Goal: Information Seeking & Learning: Learn about a topic

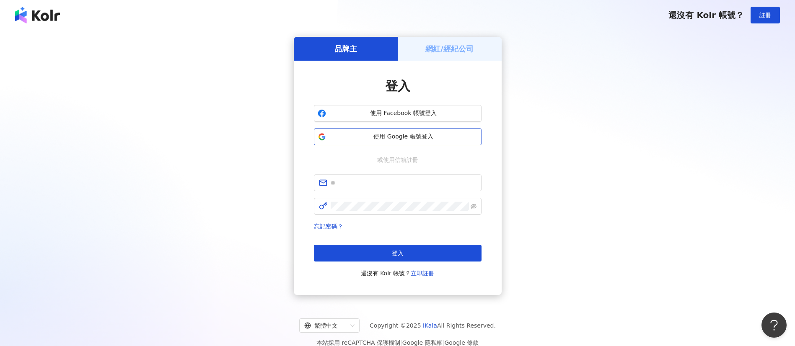
click at [410, 137] on span "使用 Google 帳號登入" at bounding box center [403, 137] width 148 height 8
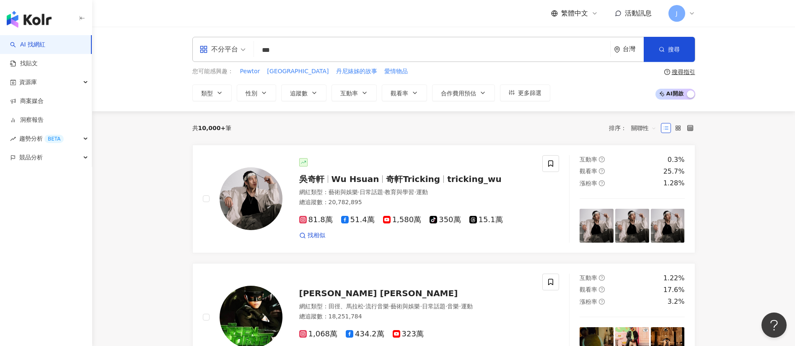
type input "**"
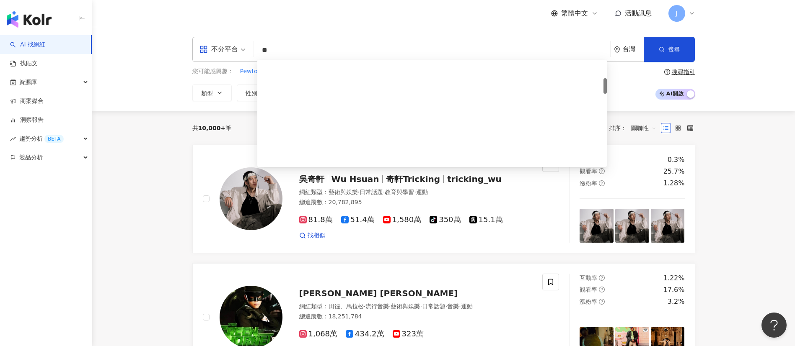
scroll to position [126, 0]
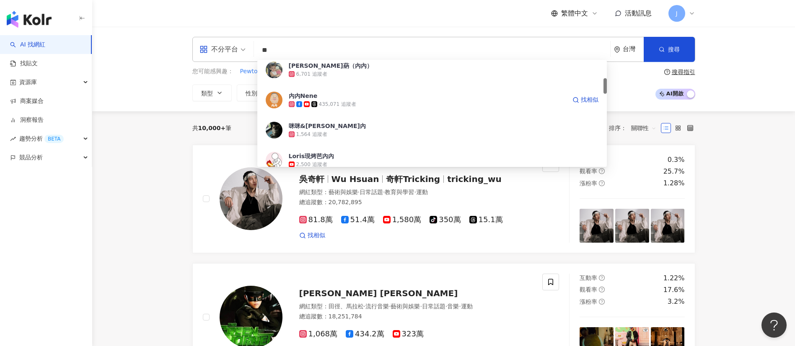
click at [359, 97] on span "內內Nene" at bounding box center [427, 96] width 277 height 8
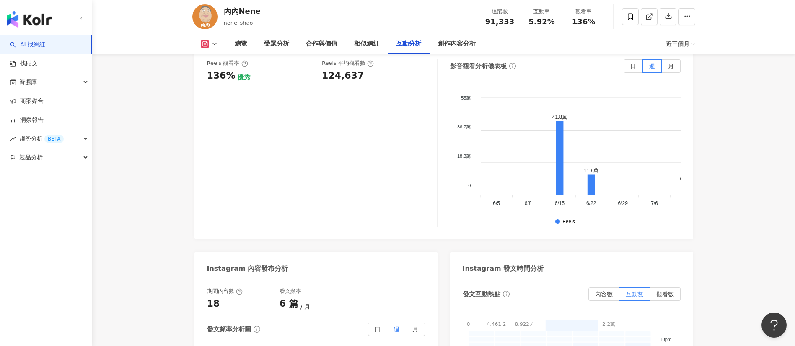
scroll to position [1822, 0]
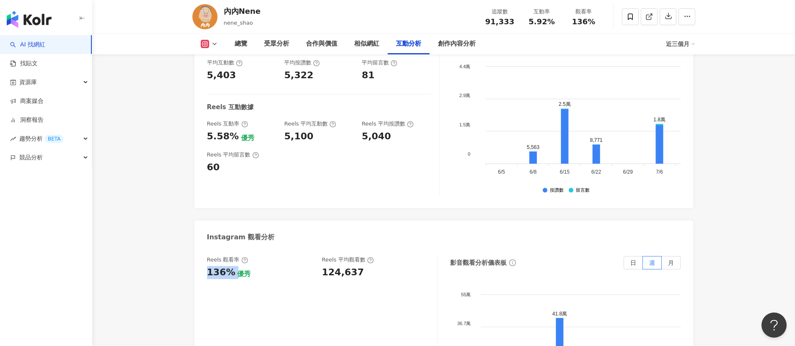
drag, startPoint x: 208, startPoint y: 220, endPoint x: 233, endPoint y: 225, distance: 25.6
click at [233, 266] on div "136% 優秀" at bounding box center [260, 272] width 107 height 13
copy div "136%"
click at [334, 256] on div "Reels 觀看率 136% 優秀 [PERSON_NAME] 平均觀看數 124,637" at bounding box center [322, 340] width 230 height 168
drag, startPoint x: 320, startPoint y: 224, endPoint x: 366, endPoint y: 226, distance: 45.3
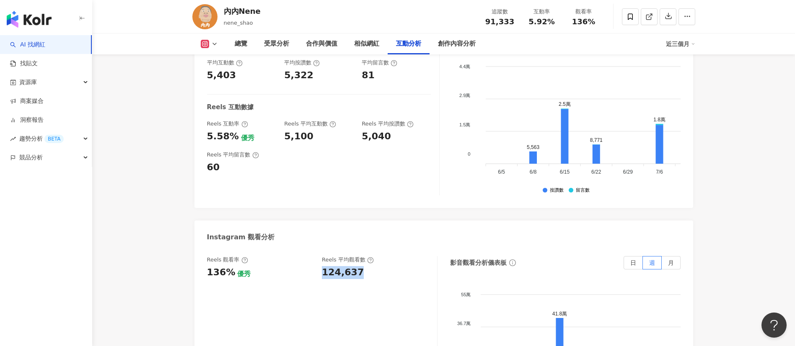
click at [366, 256] on div "Reels 觀看率 136% 優秀 [PERSON_NAME] 平均觀看數 124,637" at bounding box center [318, 267] width 222 height 23
copy div "124,637"
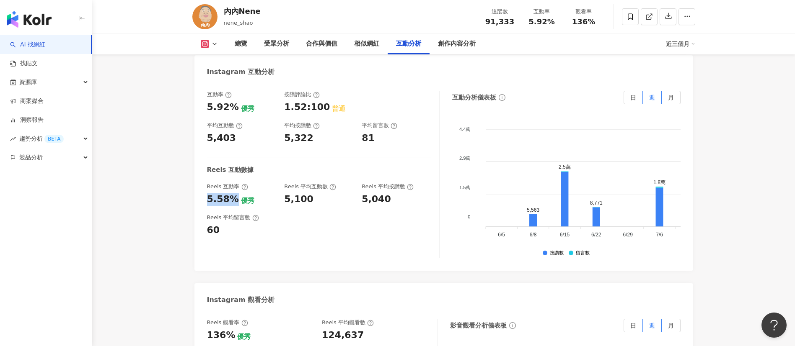
drag, startPoint x: 211, startPoint y: 152, endPoint x: 232, endPoint y: 152, distance: 20.9
click at [232, 152] on div "互動率 5.92% 優秀 按讚評論比 1.52:100 普通 平均互動數 5,403 平均按讚數 5,322 平均留言數 81 Reels 互動數據 Reel…" at bounding box center [443, 177] width 498 height 189
copy div "5.58%"
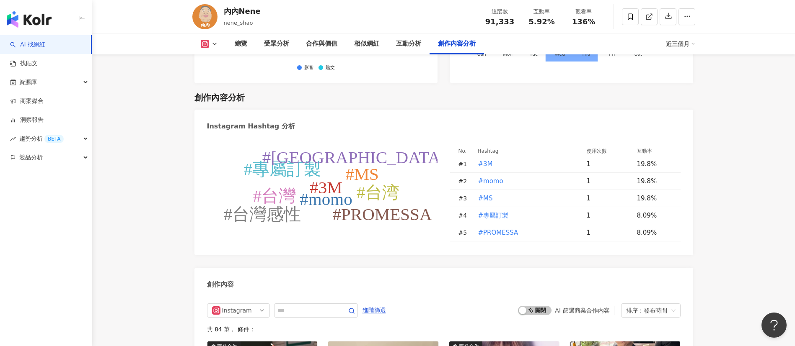
scroll to position [2513, 0]
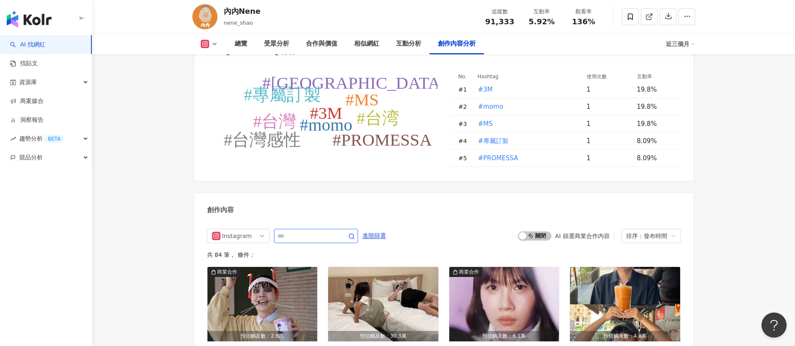
click at [308, 231] on input "text" at bounding box center [306, 236] width 59 height 10
type input "****"
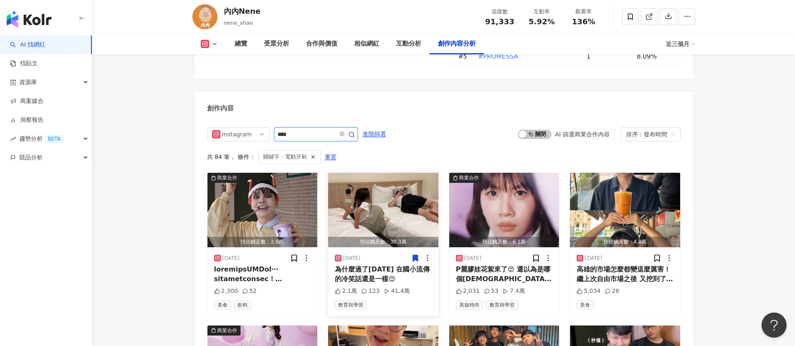
scroll to position [2568, 0]
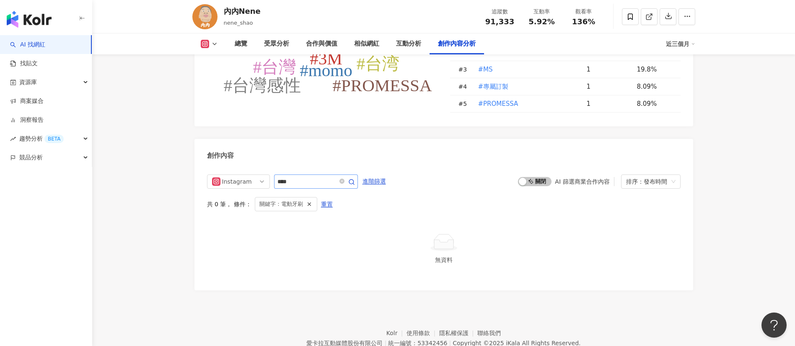
click at [354, 177] on span at bounding box center [346, 182] width 17 height 10
click at [344, 179] on icon "close-circle" at bounding box center [341, 181] width 5 height 5
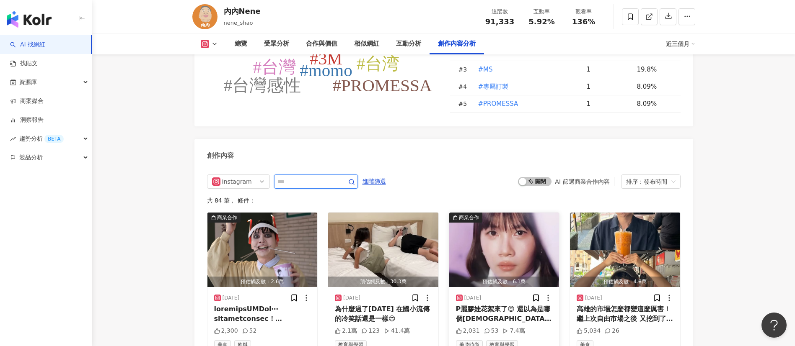
scroll to position [2615, 0]
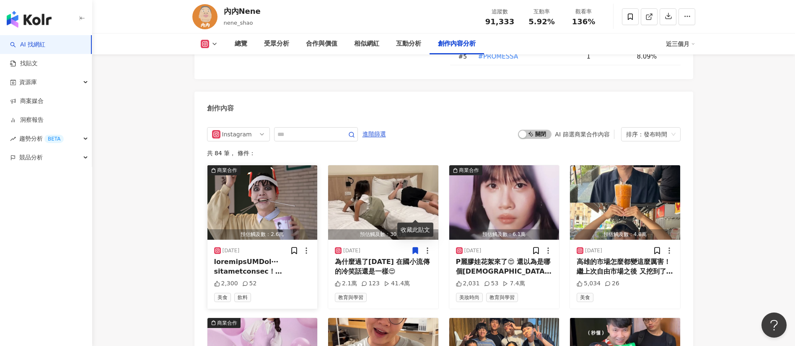
click at [243, 170] on img "button" at bounding box center [262, 202] width 110 height 75
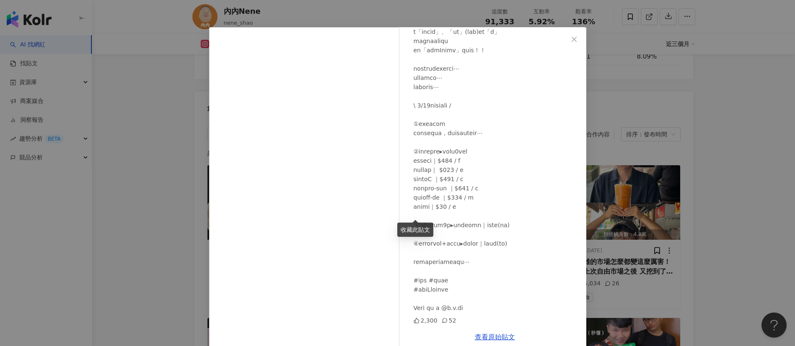
scroll to position [28, 0]
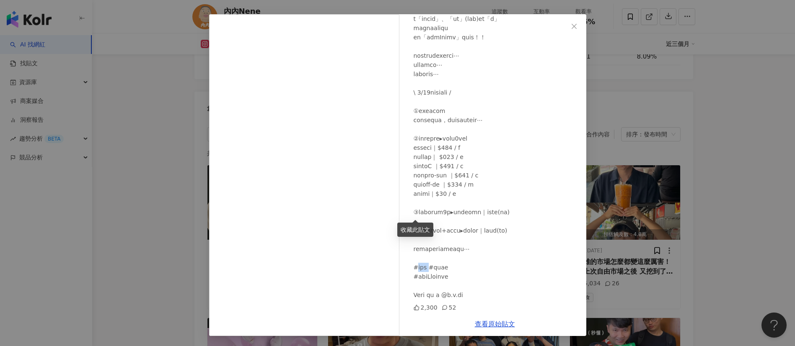
drag, startPoint x: 414, startPoint y: 268, endPoint x: 430, endPoint y: 268, distance: 16.3
click at [430, 268] on div at bounding box center [496, 134] width 166 height 332
copy div "[GEOGRAPHIC_DATA]"
click at [573, 26] on span "Close" at bounding box center [574, 26] width 17 height 7
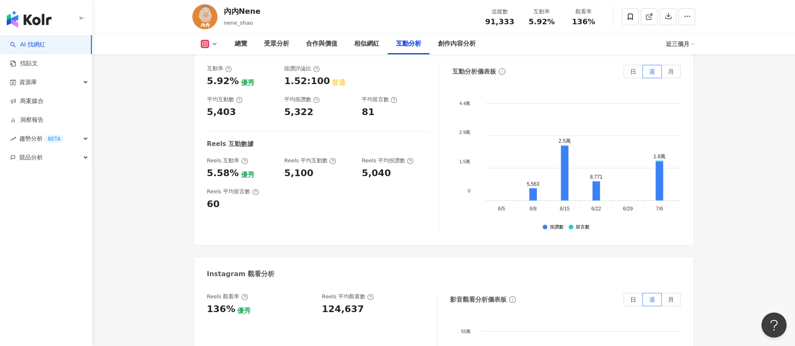
scroll to position [1673, 0]
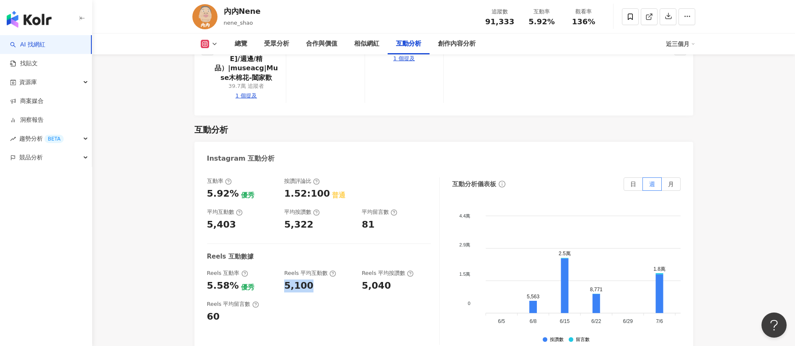
drag, startPoint x: 284, startPoint y: 242, endPoint x: 313, endPoint y: 239, distance: 29.4
click at [313, 270] on div "Reels 互動率 5.58% 優秀 Reels 平均互動數 5,100 Reels 平均按讚數 5,040" at bounding box center [319, 281] width 224 height 23
drag, startPoint x: 284, startPoint y: 178, endPoint x: 324, endPoint y: 185, distance: 40.0
click at [325, 219] on div "5,322" at bounding box center [318, 225] width 69 height 13
copy div "5,322"
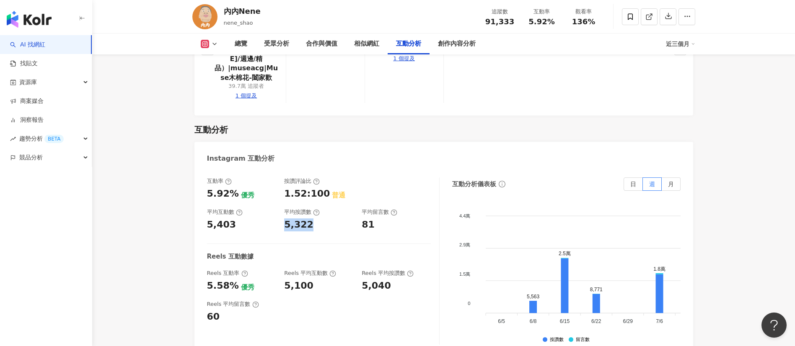
click at [211, 42] on icon at bounding box center [214, 44] width 7 height 7
click at [223, 97] on button "YouTube" at bounding box center [222, 98] width 50 height 12
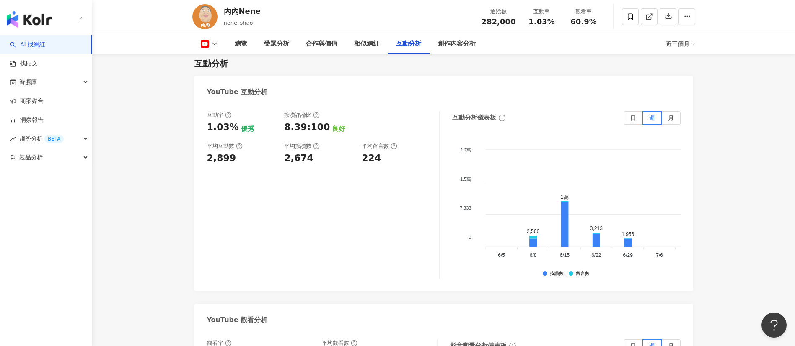
scroll to position [1445, 0]
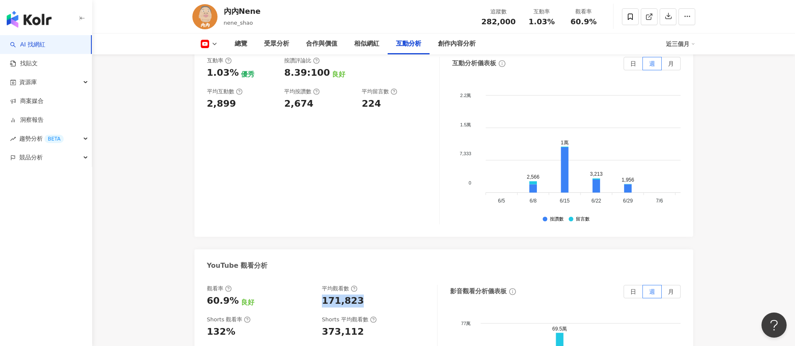
drag, startPoint x: 327, startPoint y: 294, endPoint x: 386, endPoint y: 294, distance: 59.1
click at [386, 295] on div "171,823" at bounding box center [375, 301] width 107 height 13
copy div "171,823"
drag, startPoint x: 207, startPoint y: 295, endPoint x: 230, endPoint y: 294, distance: 23.0
click at [230, 295] on div "60.9%" at bounding box center [223, 301] width 32 height 13
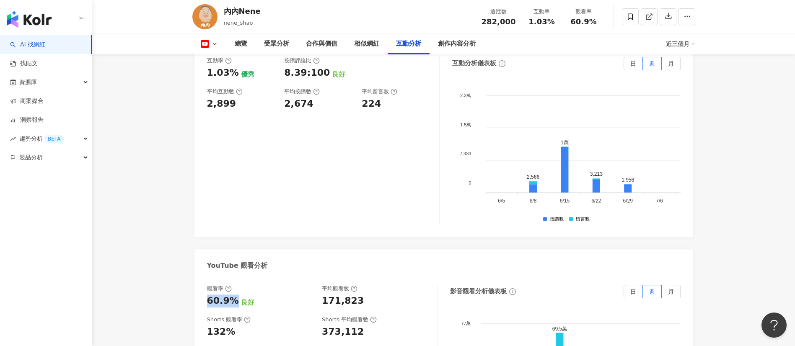
drag, startPoint x: 232, startPoint y: 294, endPoint x: 208, endPoint y: 293, distance: 24.3
click at [208, 295] on div "60.9%" at bounding box center [223, 301] width 32 height 13
copy div "60.9%"
click at [217, 43] on icon at bounding box center [214, 44] width 7 height 7
click at [213, 82] on button "Facebook" at bounding box center [222, 79] width 50 height 12
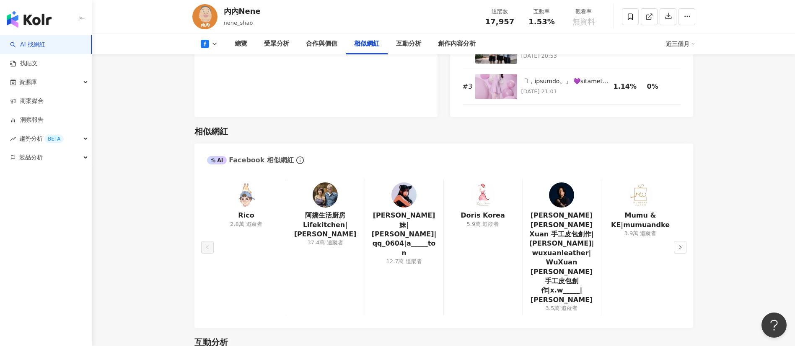
scroll to position [1382, 0]
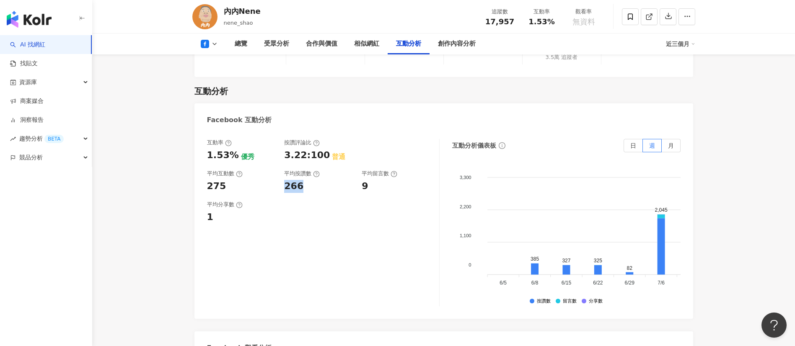
drag, startPoint x: 284, startPoint y: 158, endPoint x: 310, endPoint y: 159, distance: 26.0
click at [310, 159] on div "互動率 1.53% 優秀 按讚評論比 3.22:100 普通 平均互動數 275 平均按讚數 266 平均留言數 9" at bounding box center [319, 166] width 224 height 54
copy div "266"
drag, startPoint x: 530, startPoint y: 23, endPoint x: 558, endPoint y: 21, distance: 28.1
click at [554, 21] on div "1.53%" at bounding box center [542, 22] width 32 height 8
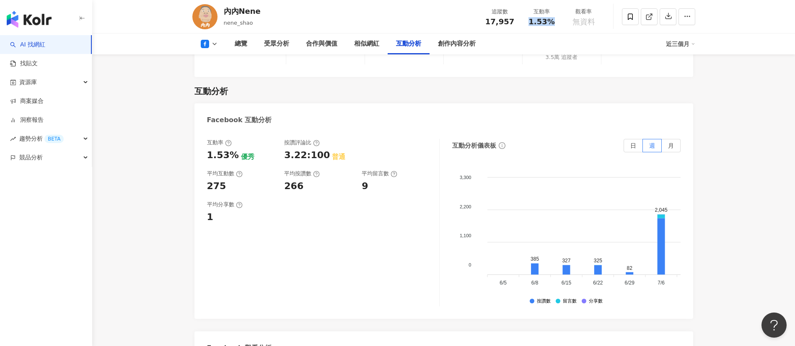
copy span "1.53%"
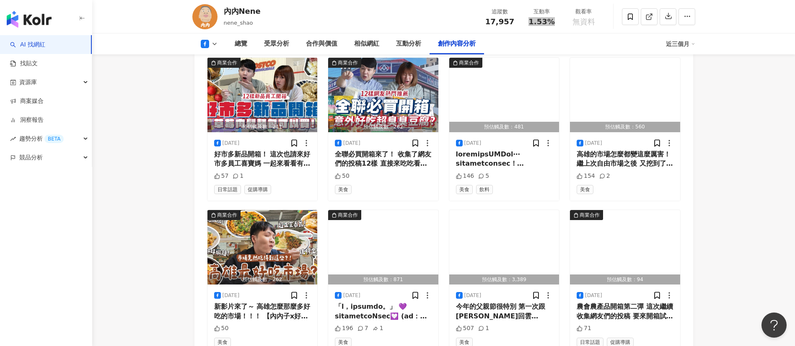
scroll to position [2199, 0]
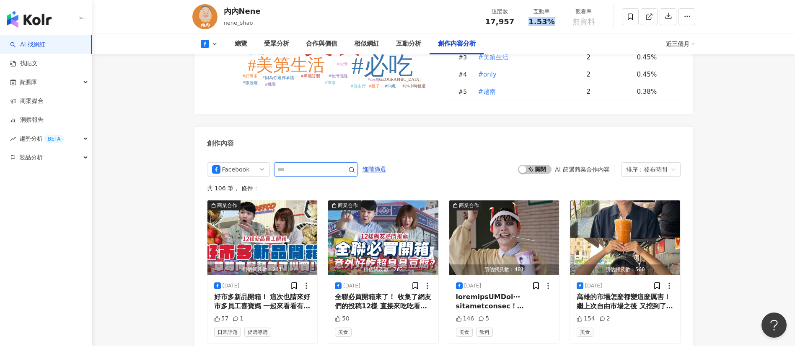
click at [314, 165] on input "text" at bounding box center [306, 170] width 59 height 10
type input "*"
click at [282, 229] on img "button" at bounding box center [262, 238] width 110 height 75
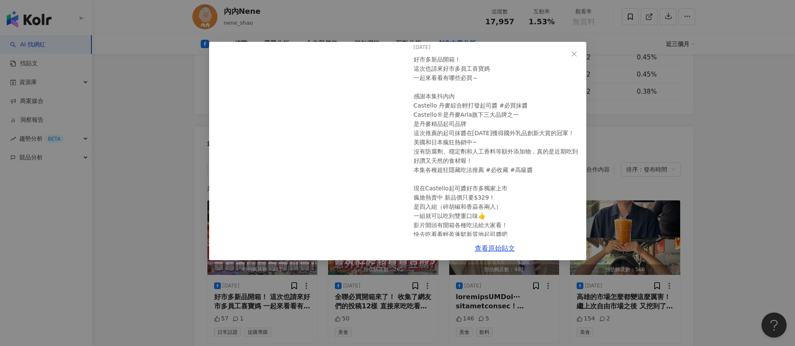
scroll to position [56, 0]
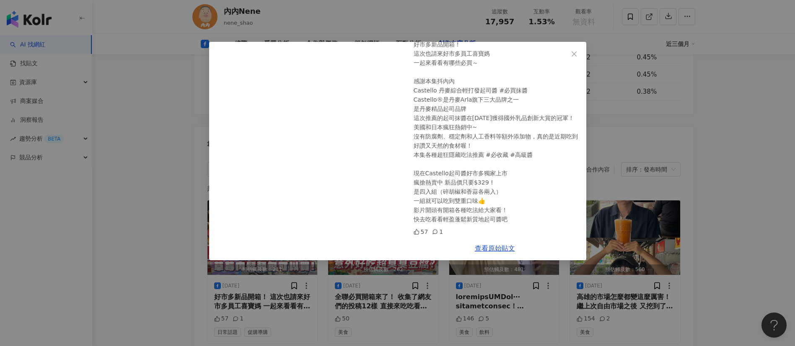
drag, startPoint x: 571, startPoint y: 53, endPoint x: 554, endPoint y: 56, distance: 16.7
click at [571, 53] on icon "close" at bounding box center [574, 54] width 7 height 7
